Goal: Navigation & Orientation: Go to known website

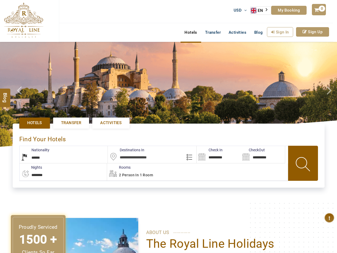
select select "******"
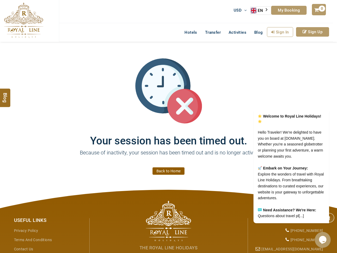
click at [168, 127] on h1 "Your session has been timed out." at bounding box center [168, 135] width 317 height 23
click at [261, 11] on link "EN" at bounding box center [260, 11] width 20 height 8
click at [280, 32] on link "Sign In" at bounding box center [280, 32] width 26 height 10
click at [312, 32] on link "Sign Up" at bounding box center [312, 32] width 33 height 10
click at [321, 240] on icon "Chat widget" at bounding box center [322, 240] width 7 height 8
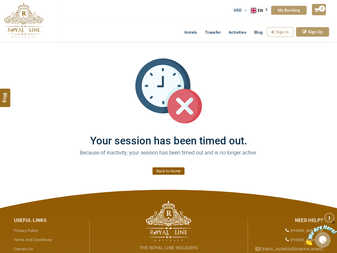
click at [261, 11] on link "EN" at bounding box center [260, 11] width 20 height 8
click at [280, 32] on link "Sign In" at bounding box center [280, 32] width 26 height 10
